Goal: Task Accomplishment & Management: Manage account settings

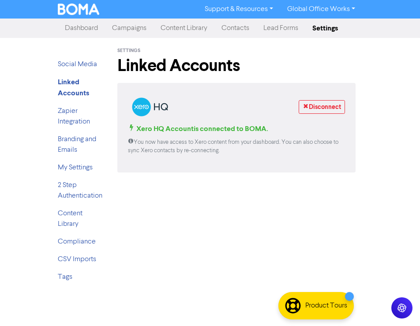
click at [123, 32] on link "Campaigns" at bounding box center [129, 28] width 49 height 18
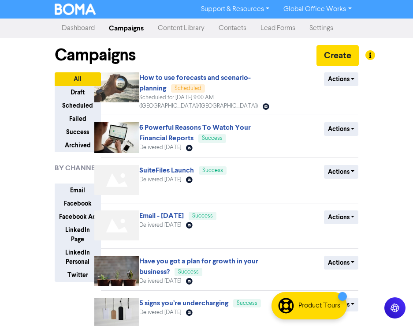
click at [279, 30] on link "Lead Forms" at bounding box center [278, 28] width 49 height 18
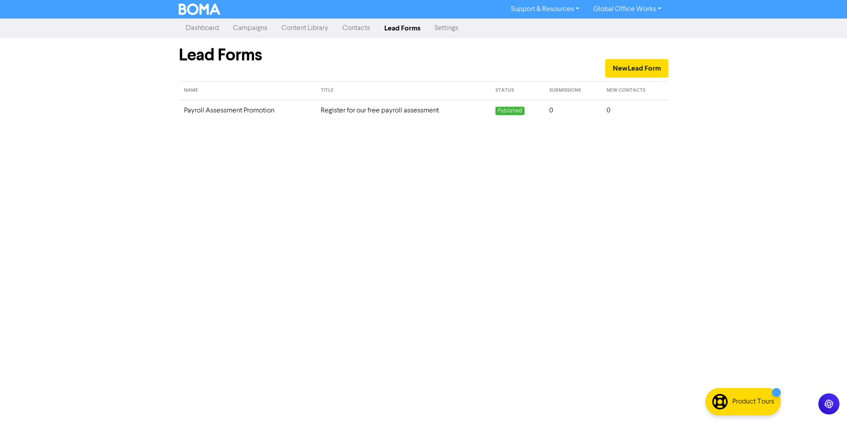
click at [419, 30] on link "Settings" at bounding box center [446, 28] width 38 height 18
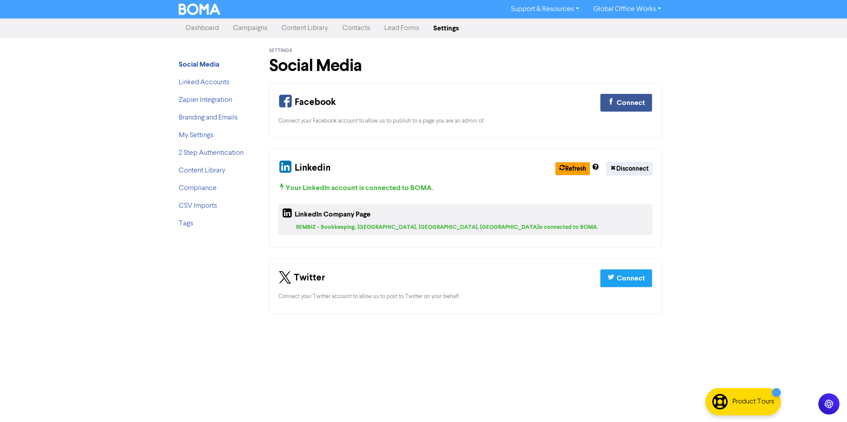
click at [308, 26] on link "Content Library" at bounding box center [304, 28] width 61 height 18
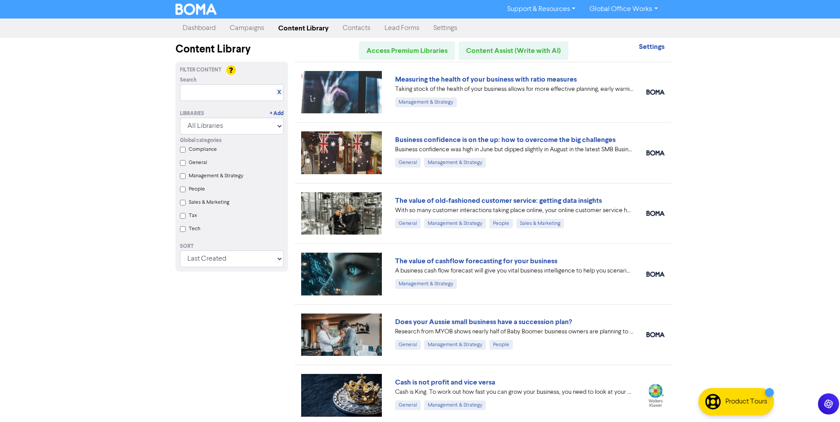
click at [246, 35] on link "Campaigns" at bounding box center [247, 28] width 49 height 18
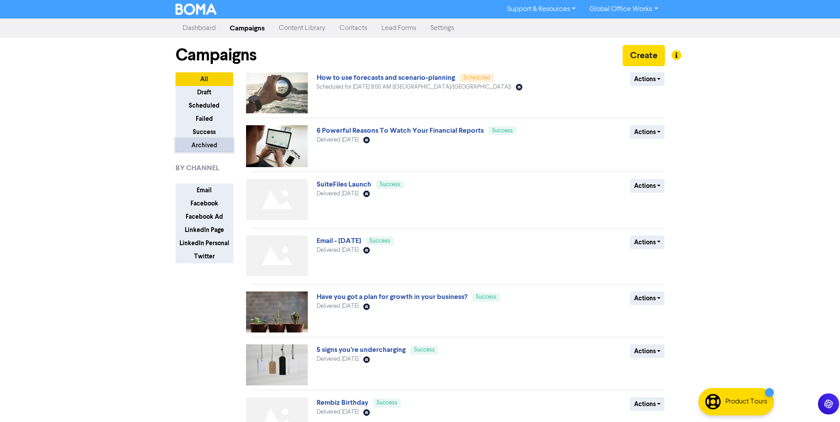
click at [214, 142] on button "Archived" at bounding box center [204, 145] width 58 height 14
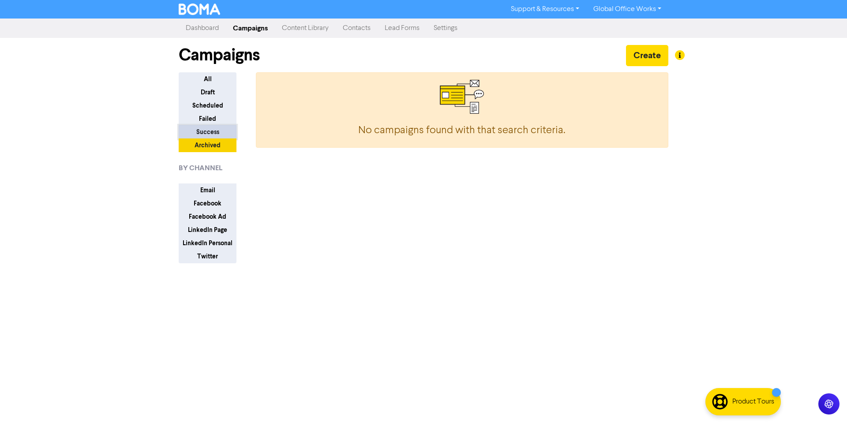
click at [225, 130] on button "Success" at bounding box center [208, 132] width 58 height 14
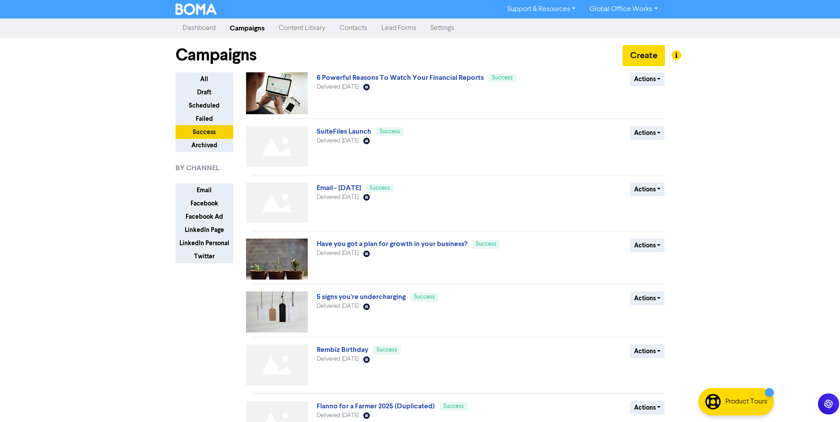
click at [258, 29] on link "Campaigns" at bounding box center [247, 28] width 49 height 18
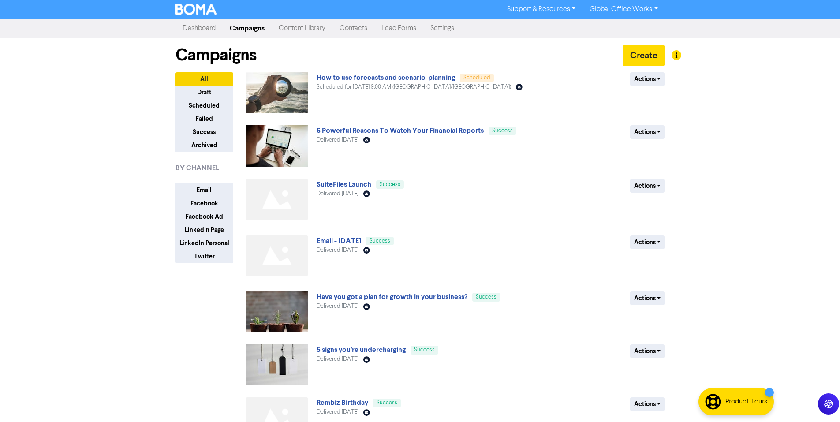
click at [419, 56] on div at bounding box center [677, 55] width 10 height 10
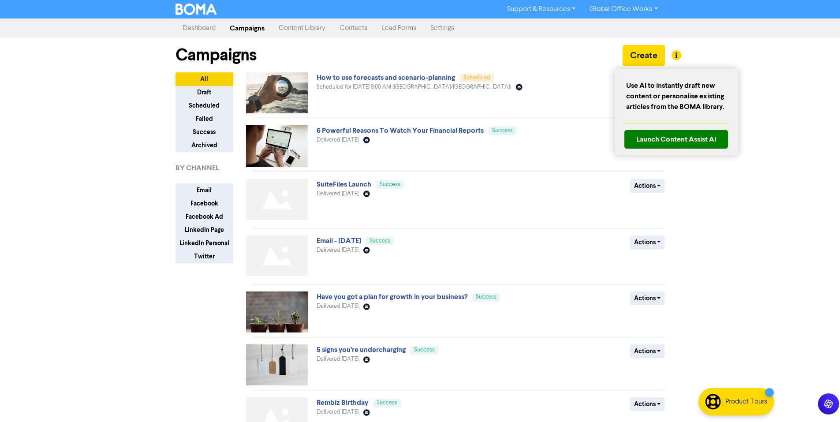
click at [419, 154] on div at bounding box center [420, 211] width 840 height 422
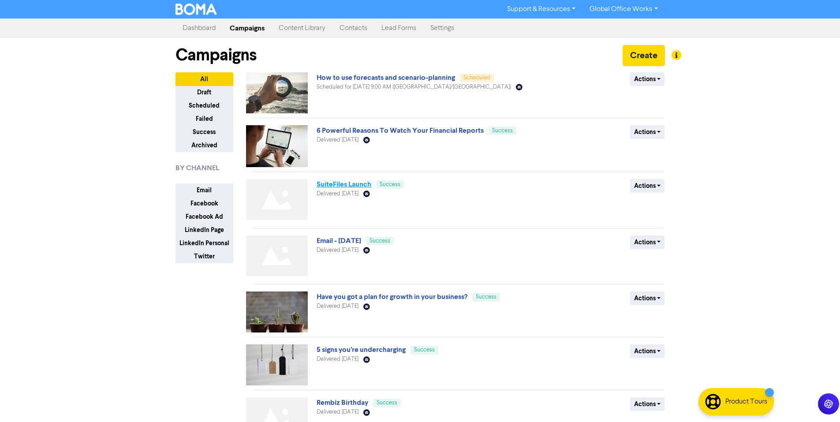
click at [337, 187] on link "SuiteFiles Launch" at bounding box center [344, 184] width 55 height 9
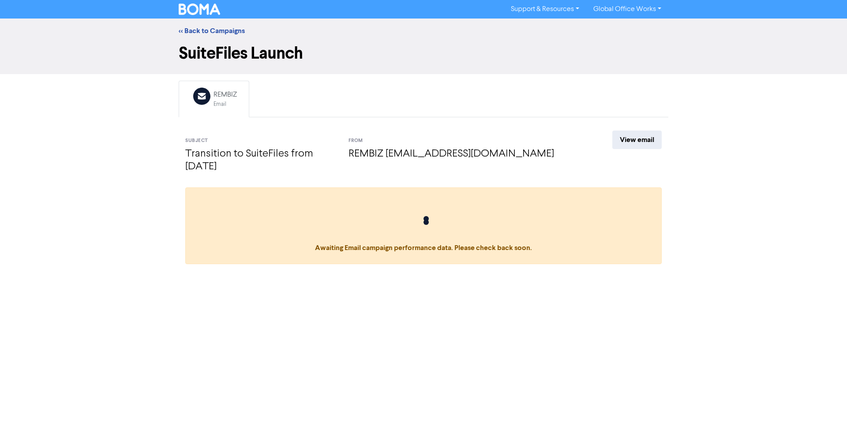
click at [419, 139] on div "View email" at bounding box center [627, 154] width 82 height 46
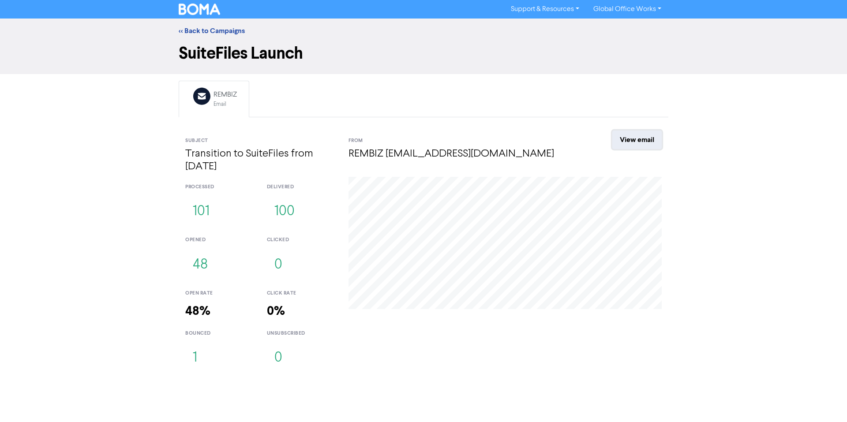
click at [419, 141] on link "View email" at bounding box center [636, 140] width 49 height 19
click at [232, 34] on link "<< Back to Campaigns" at bounding box center [212, 30] width 66 height 9
